Goal: Information Seeking & Learning: Learn about a topic

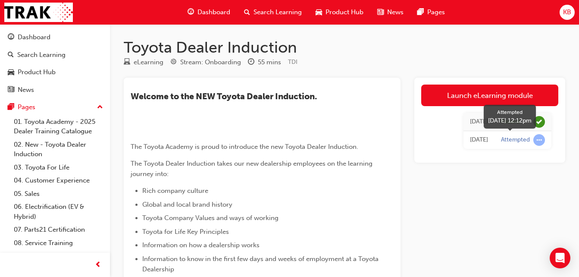
click at [537, 138] on span "learningRecordVerb_ATTEMPT-icon" at bounding box center [540, 140] width 12 height 12
click at [210, 13] on span "Dashboard" at bounding box center [214, 12] width 33 height 10
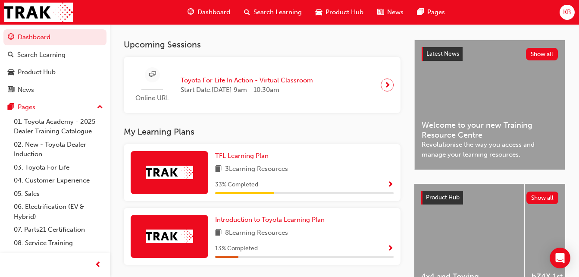
scroll to position [239, 0]
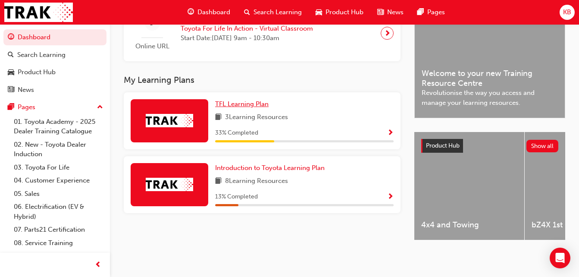
click at [242, 101] on span "TFL Learning Plan" at bounding box center [241, 104] width 53 height 8
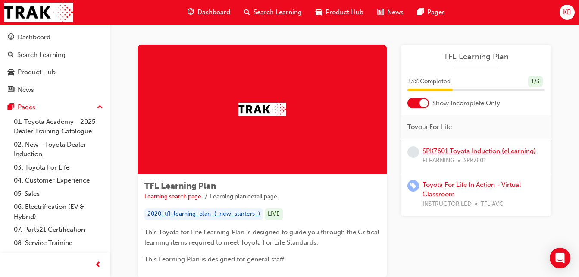
click at [438, 152] on link "SPK7601 Toyota Induction (eLearning)" at bounding box center [479, 151] width 113 height 8
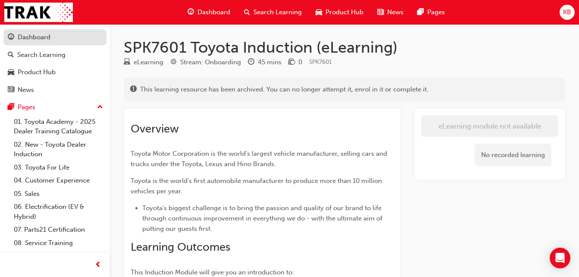
click at [34, 38] on div "Dashboard" at bounding box center [34, 37] width 33 height 10
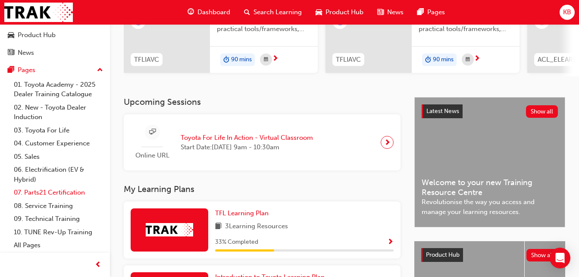
scroll to position [129, 0]
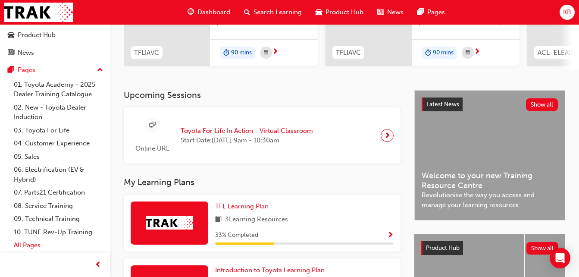
click at [25, 244] on link "All Pages" at bounding box center [58, 245] width 96 height 13
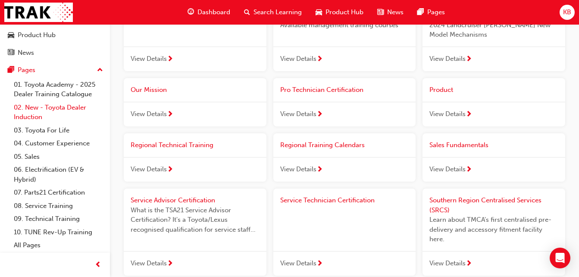
scroll to position [819, 0]
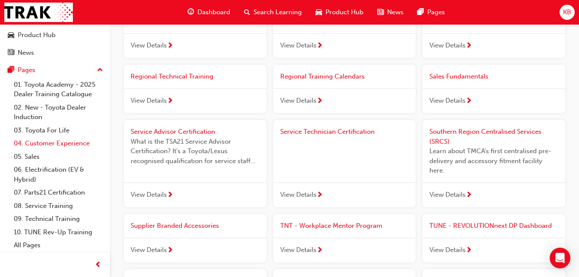
click at [43, 146] on link "04. Customer Experience" at bounding box center [58, 143] width 96 height 13
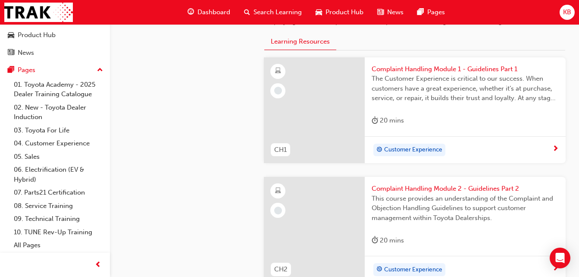
scroll to position [259, 0]
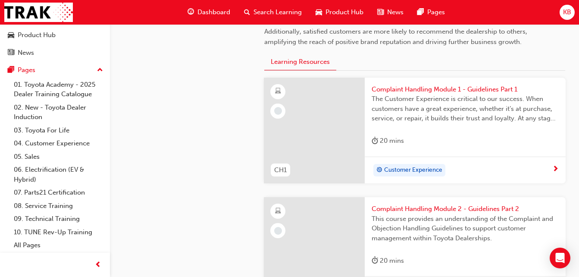
click at [320, 126] on div at bounding box center [314, 131] width 100 height 106
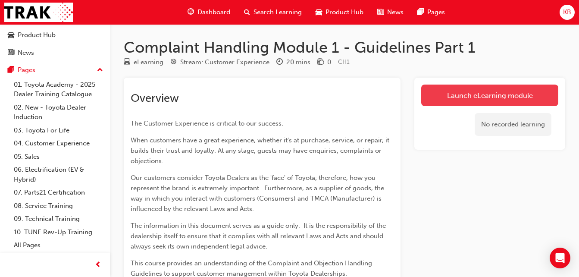
click at [483, 96] on link "Launch eLearning module" at bounding box center [489, 96] width 137 height 22
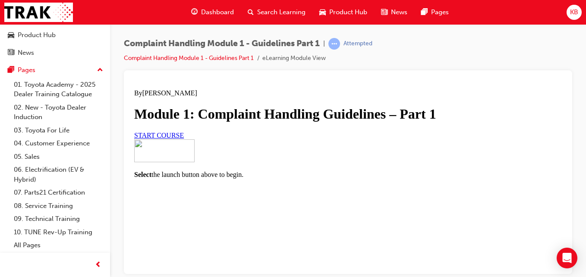
click at [184, 138] on span "START COURSE" at bounding box center [159, 134] width 50 height 7
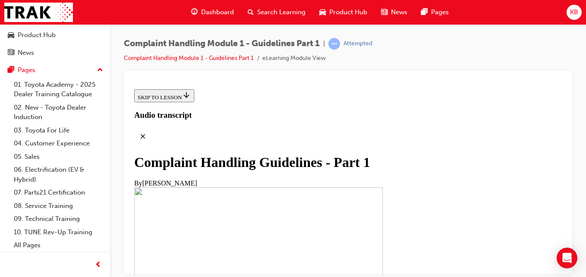
scroll to position [345, 0]
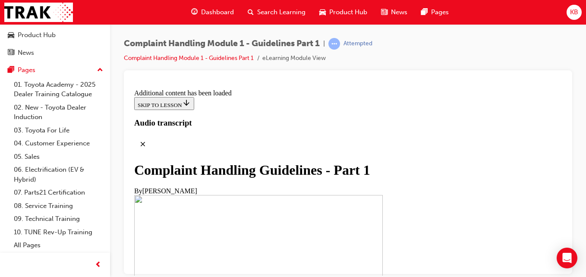
scroll to position [706, 0]
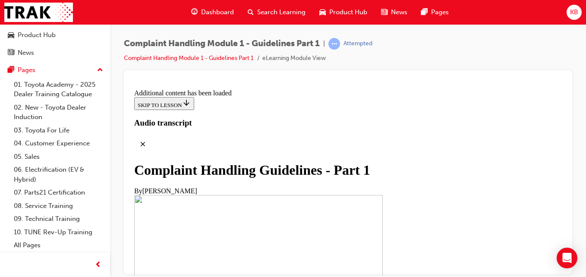
drag, startPoint x: 482, startPoint y: 193, endPoint x: 477, endPoint y: 189, distance: 5.8
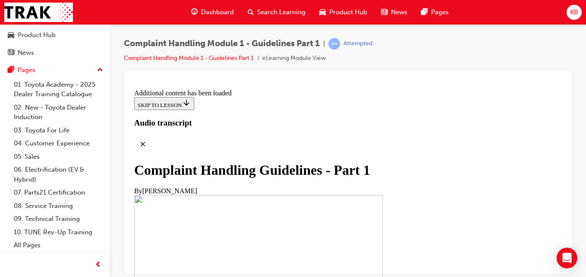
scroll to position [2103, 0]
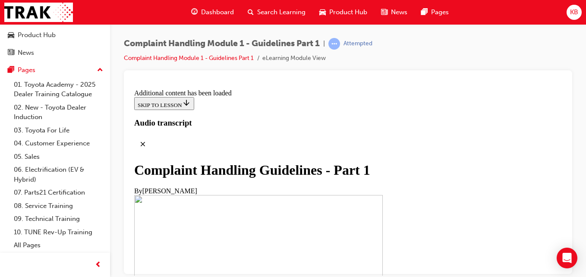
scroll to position [1889, 0]
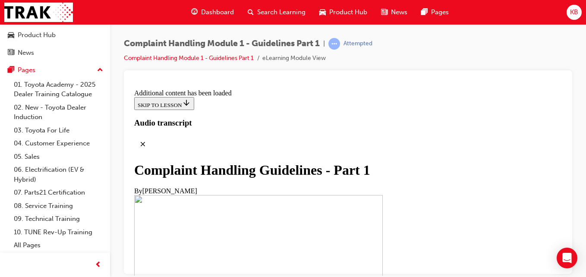
scroll to position [3330, 0]
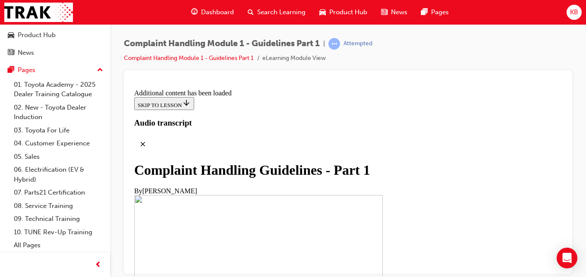
scroll to position [4386, 0]
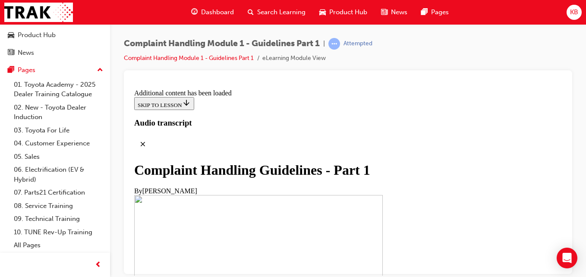
scroll to position [5961, 0]
radio input "true"
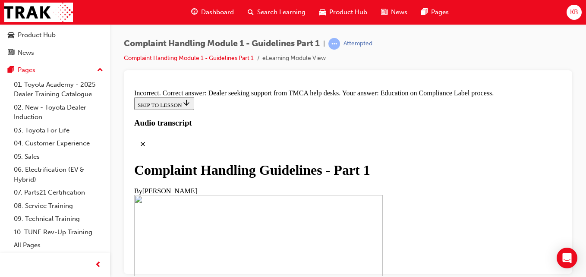
scroll to position [6134, 0]
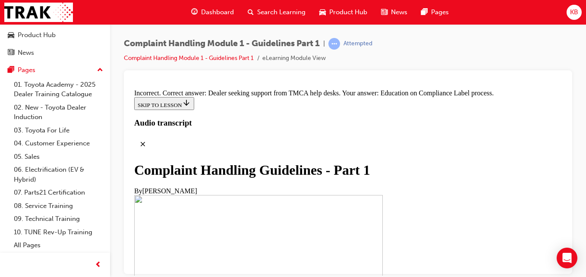
radio input "true"
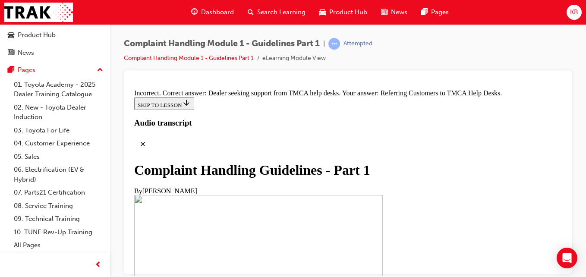
scroll to position [5897, 0]
radio input "true"
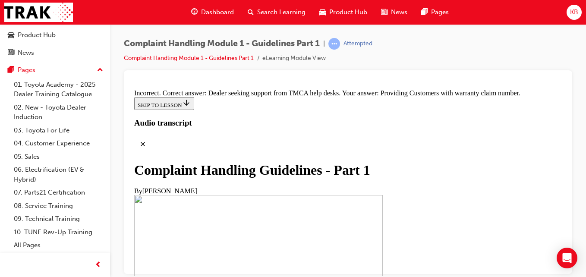
radio input "true"
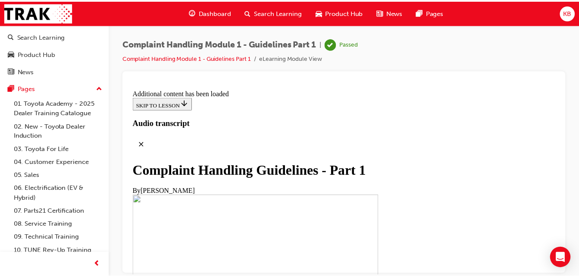
scroll to position [0, 0]
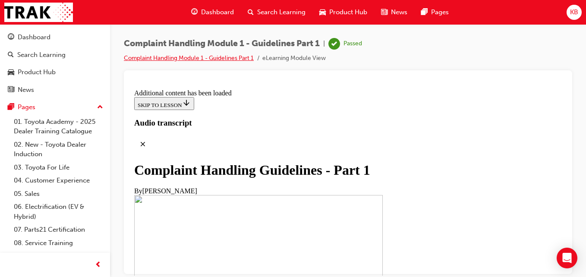
click at [186, 60] on link "Complaint Handling Module 1 - Guidelines Part 1" at bounding box center [189, 57] width 130 height 7
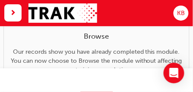
scroll to position [43, 0]
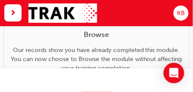
click at [165, 49] on html "Your version of Internet Explorer is outdated and not supported. Please upgrade…" at bounding box center [96, 3] width 193 height 92
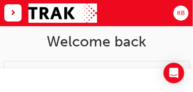
scroll to position [0, 0]
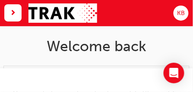
click at [16, 15] on span "next-icon" at bounding box center [13, 13] width 6 height 10
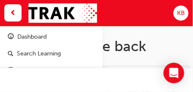
click at [35, 39] on div "Dashboard" at bounding box center [31, 36] width 29 height 9
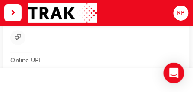
scroll to position [230, 0]
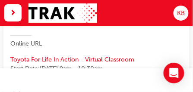
click at [184, 91] on div "Dashboard Search Learning Product Hub News Pages" at bounding box center [96, 81] width 193 height 24
drag, startPoint x: 124, startPoint y: 81, endPoint x: 106, endPoint y: 46, distance: 39.0
click at [106, 46] on div "Online URL" at bounding box center [96, 30] width 172 height 35
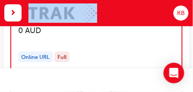
drag, startPoint x: 154, startPoint y: 16, endPoint x: 101, endPoint y: 14, distance: 52.6
click at [101, 14] on div "Dashboard Search Learning Product Hub News Pages KB" at bounding box center [96, 13] width 193 height 26
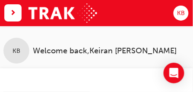
drag, startPoint x: 23, startPoint y: 51, endPoint x: 38, endPoint y: 49, distance: 14.8
click at [24, 50] on div "KB" at bounding box center [16, 51] width 26 height 26
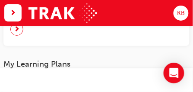
scroll to position [144, 0]
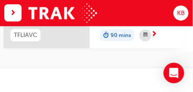
click at [151, 6] on div "Dashboard Search Learning Product Hub News Pages KB" at bounding box center [96, 13] width 193 height 26
drag, startPoint x: 151, startPoint y: 6, endPoint x: 123, endPoint y: 10, distance: 27.9
click at [123, 10] on div "Dashboard Search Learning Product Hub News Pages KB" at bounding box center [96, 13] width 193 height 26
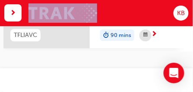
drag, startPoint x: 140, startPoint y: 8, endPoint x: 116, endPoint y: 6, distance: 24.2
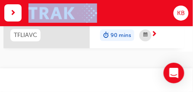
click at [95, 6] on div "Dashboard Search Learning Product Hub News Pages KB" at bounding box center [96, 13] width 193 height 26
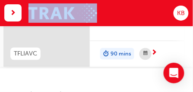
scroll to position [86, 0]
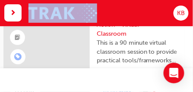
click at [13, 14] on span "next-icon" at bounding box center [13, 13] width 6 height 10
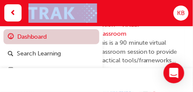
click at [31, 38] on link "Dashboard" at bounding box center [51, 36] width 96 height 15
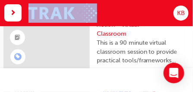
scroll to position [72, 0]
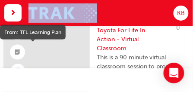
click at [19, 49] on span "booktick-icon" at bounding box center [18, 52] width 6 height 10
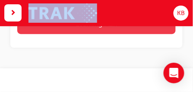
scroll to position [229, 0]
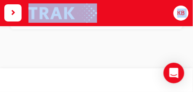
drag, startPoint x: 144, startPoint y: 37, endPoint x: 140, endPoint y: 33, distance: 5.8
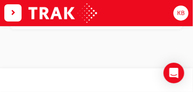
click at [184, 92] on div "Dashboard Search Learning Product Hub News Pages" at bounding box center [96, 81] width 193 height 24
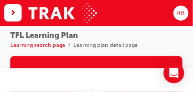
scroll to position [0, 0]
drag, startPoint x: 135, startPoint y: 22, endPoint x: 113, endPoint y: 28, distance: 22.8
drag, startPoint x: 135, startPoint y: 30, endPoint x: 104, endPoint y: 36, distance: 30.8
click at [104, 36] on div "TFL Learning Plan Learning search page Learning plan detail page" at bounding box center [96, 40] width 172 height 19
click at [44, 47] on link "Learning search page" at bounding box center [37, 45] width 55 height 6
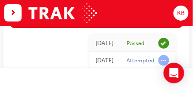
scroll to position [589, 0]
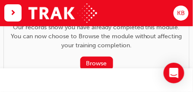
scroll to position [69, 0]
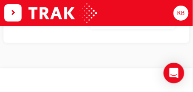
scroll to position [558, 0]
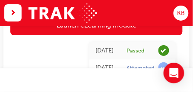
click at [179, 15] on span "KB" at bounding box center [181, 13] width 8 height 9
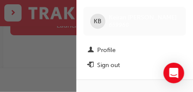
click at [179, 15] on div "KB Keiran [PERSON_NAME] 659968" at bounding box center [134, 21] width 103 height 29
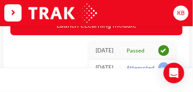
click at [179, 15] on span "KB" at bounding box center [181, 13] width 8 height 9
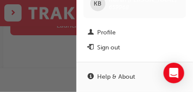
scroll to position [48, 0]
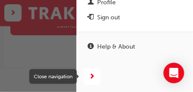
click at [92, 76] on span "next-icon" at bounding box center [92, 77] width 6 height 10
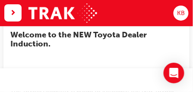
scroll to position [0, 0]
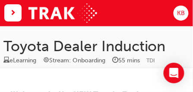
click at [31, 63] on div "eLearning" at bounding box center [22, 60] width 27 height 9
drag, startPoint x: 23, startPoint y: 49, endPoint x: 21, endPoint y: 39, distance: 10.3
click at [23, 45] on h1 "Toyota Dealer Induction" at bounding box center [96, 47] width 186 height 18
click at [15, 15] on span "next-icon" at bounding box center [13, 13] width 6 height 10
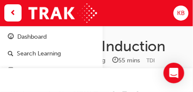
click at [27, 38] on div "Dashboard" at bounding box center [31, 36] width 29 height 9
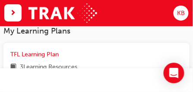
scroll to position [345, 0]
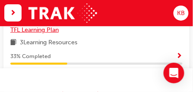
click at [37, 34] on span "TFL Learning Plan" at bounding box center [34, 29] width 48 height 7
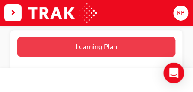
scroll to position [186, 0]
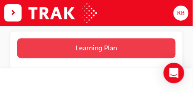
click at [91, 47] on button "Learning Plan" at bounding box center [96, 48] width 158 height 20
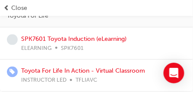
scroll to position [229, 0]
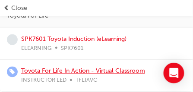
click at [64, 73] on link "Toyota For Life In Action - Virtual Classroom" at bounding box center [83, 71] width 124 height 7
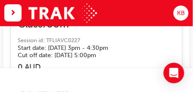
scroll to position [14892, 0]
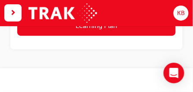
scroll to position [229, 0]
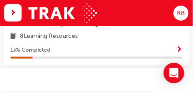
scroll to position [405, 0]
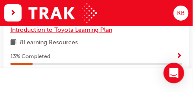
click at [53, 34] on span "Introduction to Toyota Learning Plan" at bounding box center [61, 30] width 102 height 7
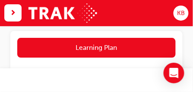
scroll to position [240, 0]
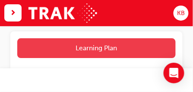
click at [77, 49] on button "Learning Plan" at bounding box center [96, 48] width 158 height 20
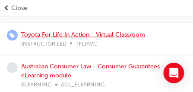
scroll to position [115, 0]
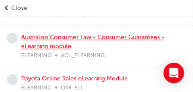
click at [69, 38] on link "Australian Consumer Law - Consumer Guarantees - eLearning module" at bounding box center [92, 42] width 143 height 16
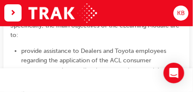
scroll to position [326, 0]
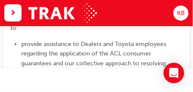
drag, startPoint x: 151, startPoint y: 13, endPoint x: 157, endPoint y: 7, distance: 7.3
click at [153, 11] on div "Dashboard Search Learning Product Hub News Pages KB" at bounding box center [96, 13] width 193 height 26
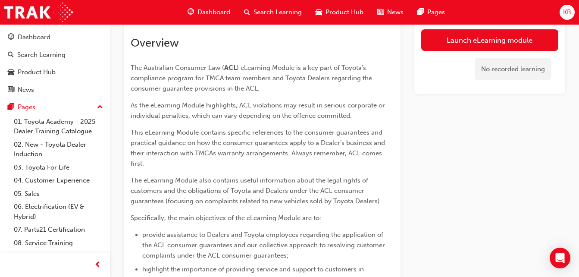
scroll to position [68, 0]
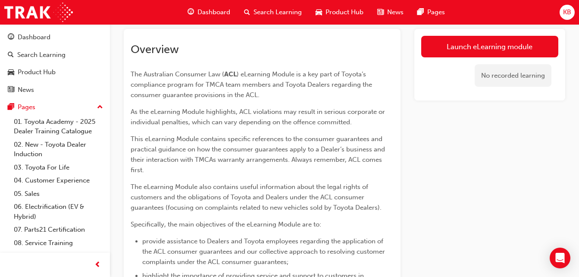
click at [192, 92] on div "Launch eLearning module No recorded learning" at bounding box center [489, 270] width 151 height 482
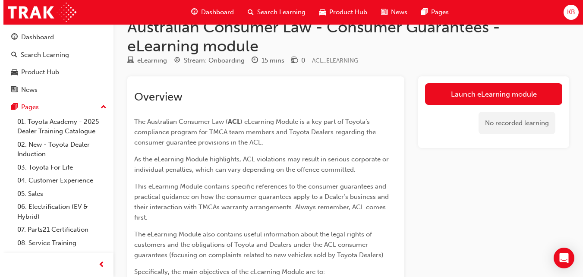
scroll to position [0, 0]
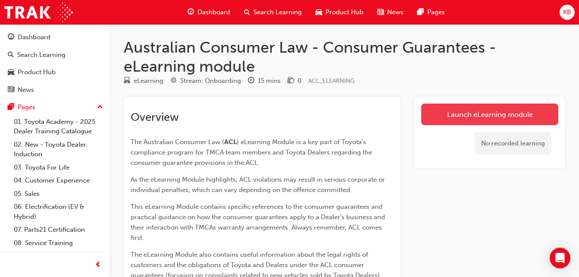
click at [192, 92] on link "Launch eLearning module" at bounding box center [489, 115] width 137 height 22
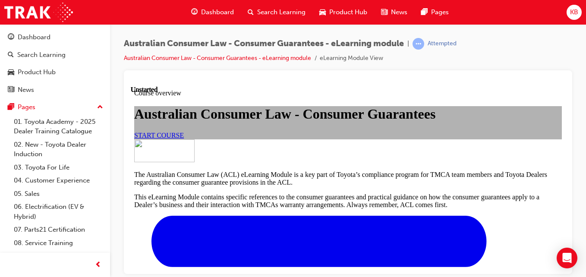
click at [184, 92] on span "START COURSE" at bounding box center [159, 134] width 50 height 7
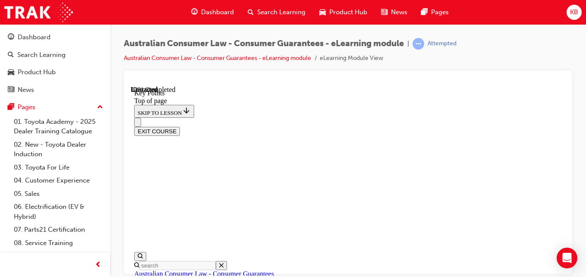
scroll to position [457, 0]
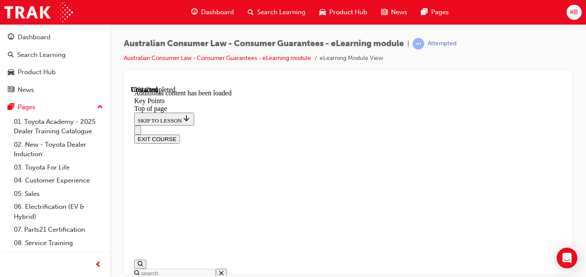
scroll to position [1375, 0]
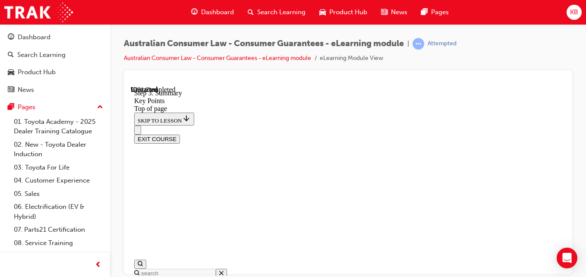
scroll to position [1656, 0]
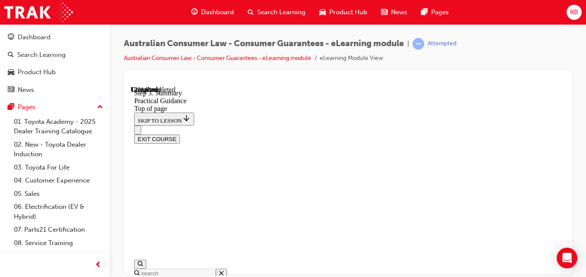
drag, startPoint x: 303, startPoint y: 108, endPoint x: 342, endPoint y: 148, distance: 55.5
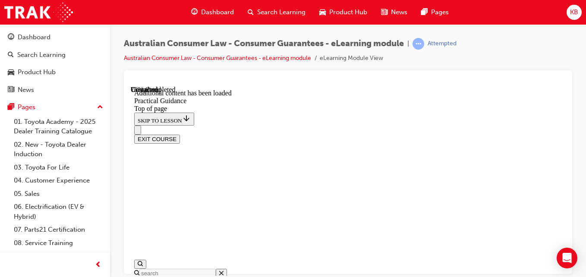
scroll to position [1906, 0]
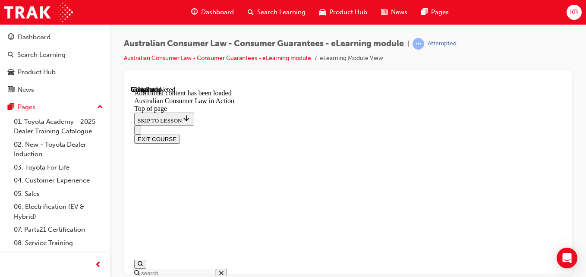
scroll to position [1401, 0]
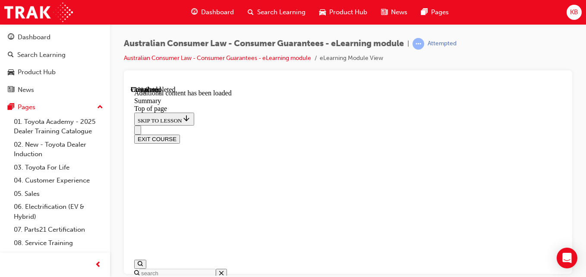
scroll to position [1048, 0]
drag, startPoint x: 428, startPoint y: 228, endPoint x: 434, endPoint y: 210, distance: 19.0
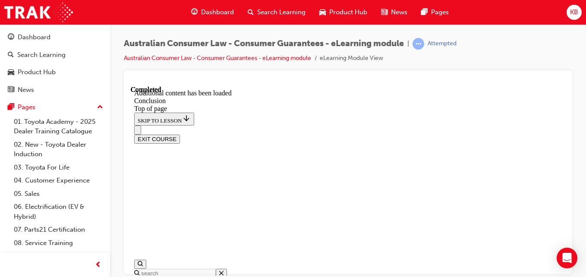
scroll to position [183, 0]
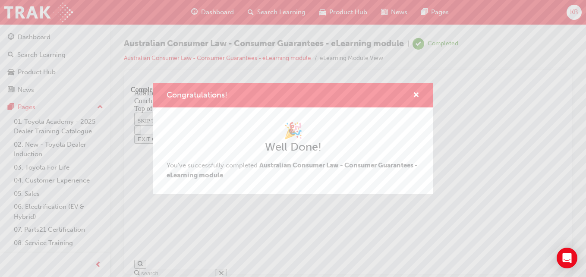
click at [192, 92] on div "Congratulations! 🎉 Well Done! You've successfully completed Australian Consumer…" at bounding box center [293, 138] width 586 height 277
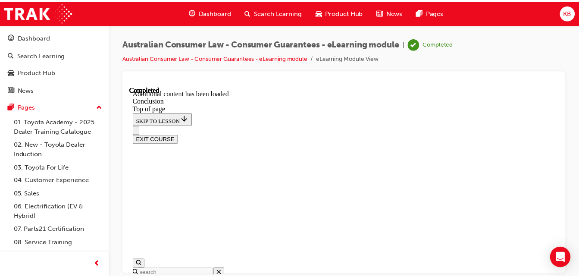
scroll to position [0, 0]
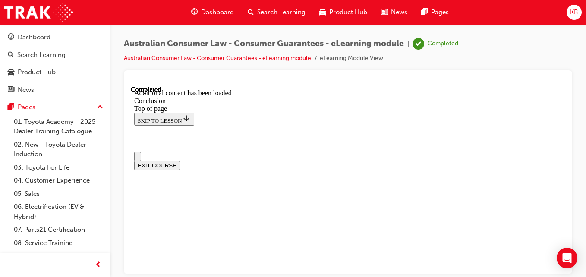
click at [192, 9] on span "Dashboard" at bounding box center [217, 12] width 33 height 10
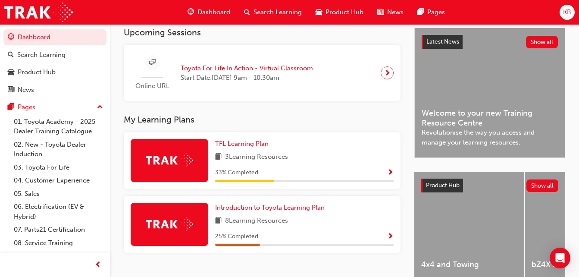
scroll to position [173, 0]
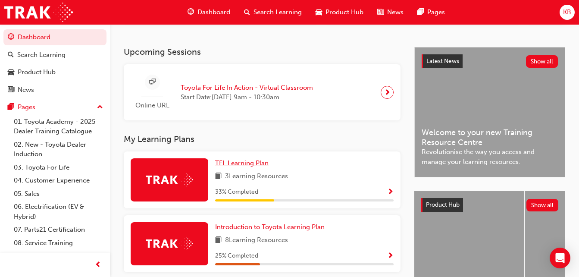
click at [192, 92] on span "TFL Learning Plan" at bounding box center [241, 163] width 53 height 8
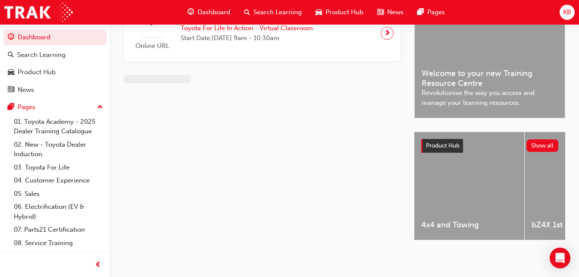
scroll to position [239, 0]
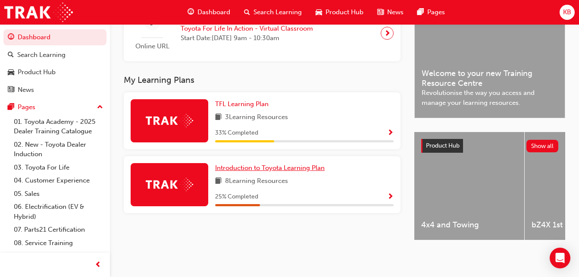
click at [192, 92] on span "Introduction to Toyota Learning Plan" at bounding box center [270, 168] width 110 height 8
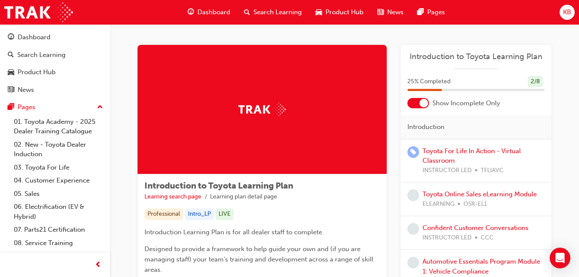
click at [192, 12] on span "Search Learning" at bounding box center [278, 12] width 48 height 10
